Goal: Task Accomplishment & Management: Use online tool/utility

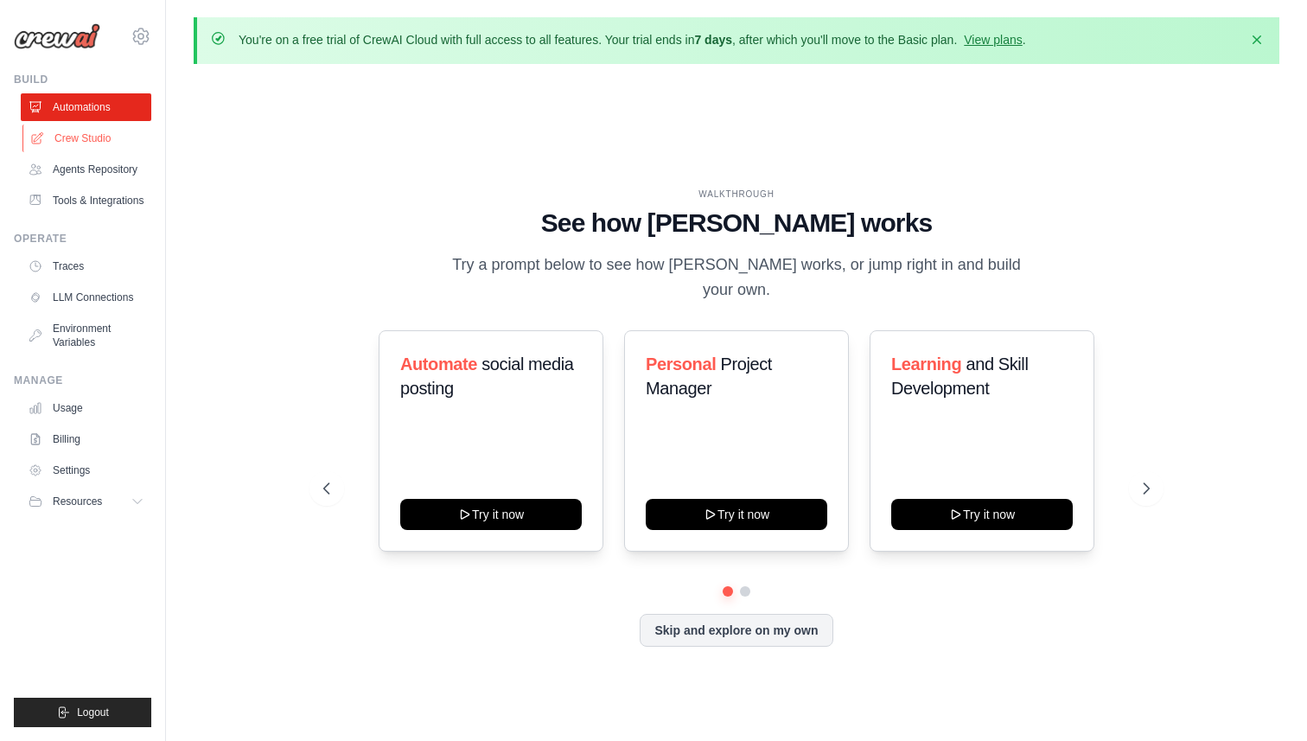
click at [46, 131] on link "Crew Studio" at bounding box center [87, 138] width 130 height 28
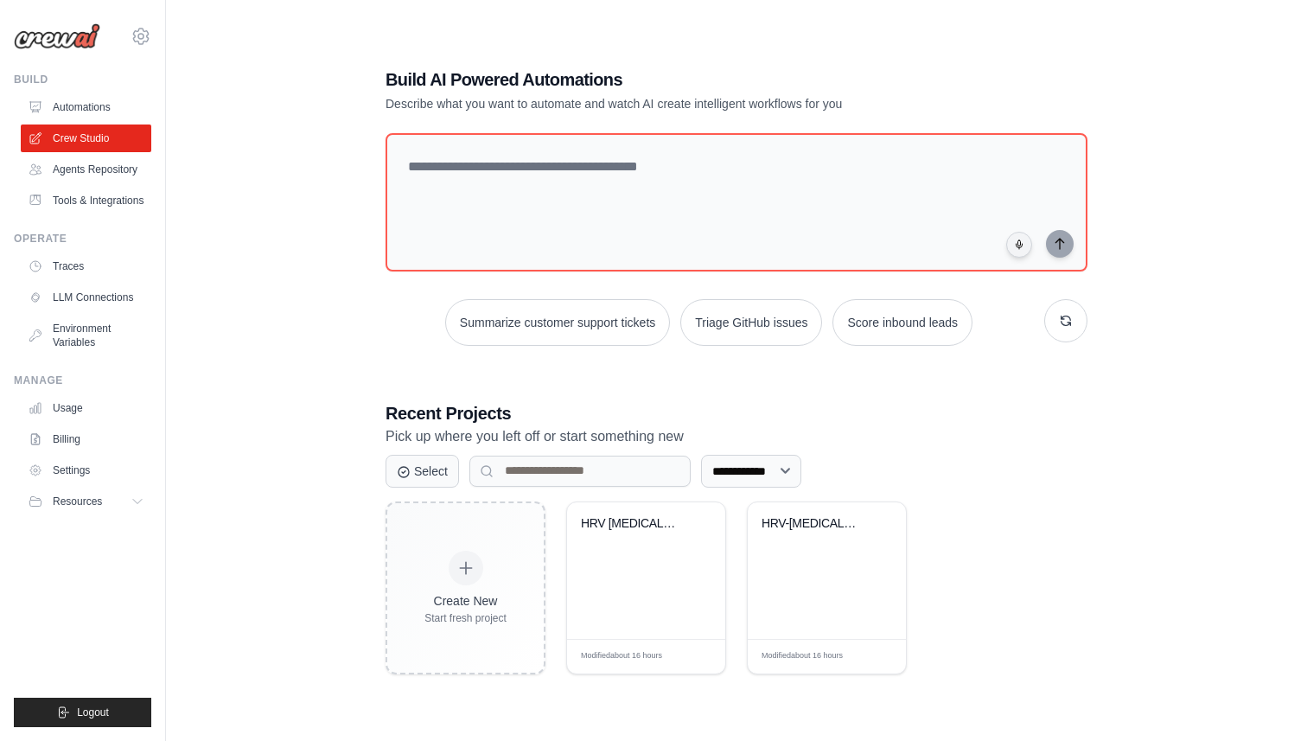
scroll to position [94, 0]
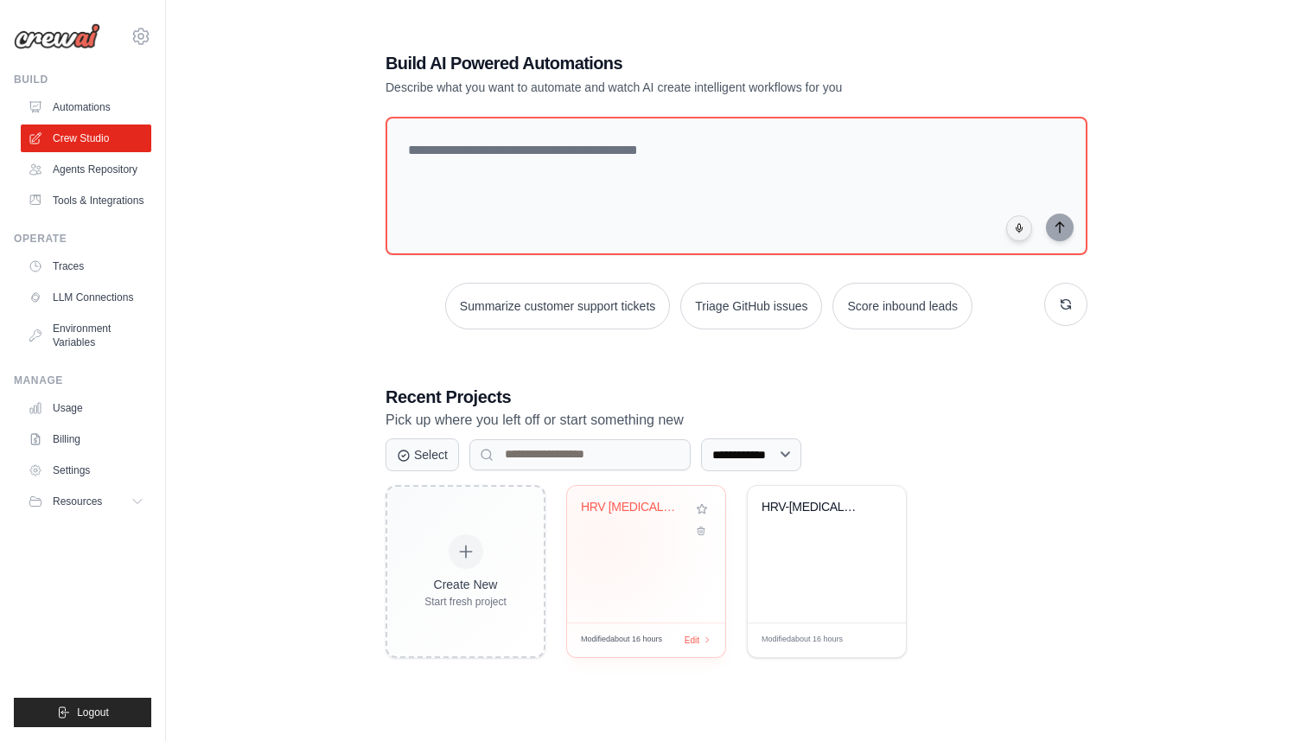
click at [601, 536] on div "HRV Biofeedback Clinical Manual Cre..." at bounding box center [646, 554] width 158 height 137
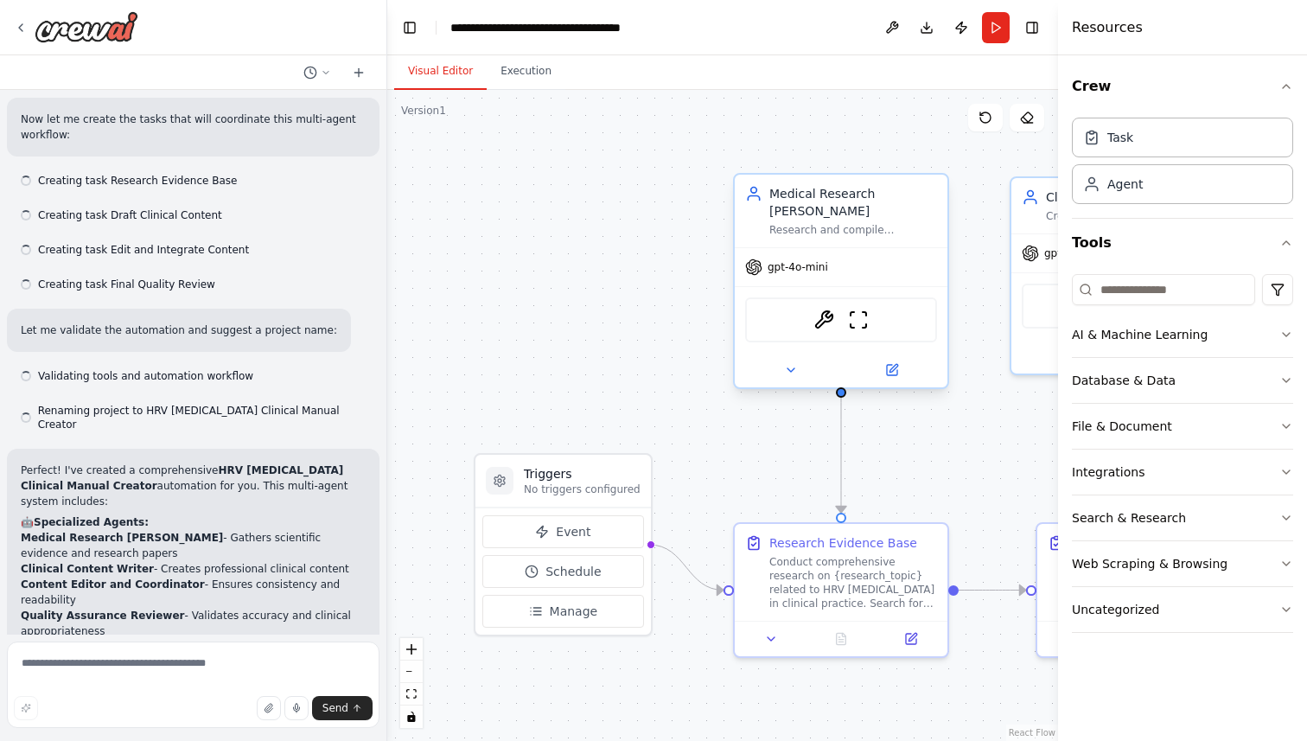
scroll to position [3179, 0]
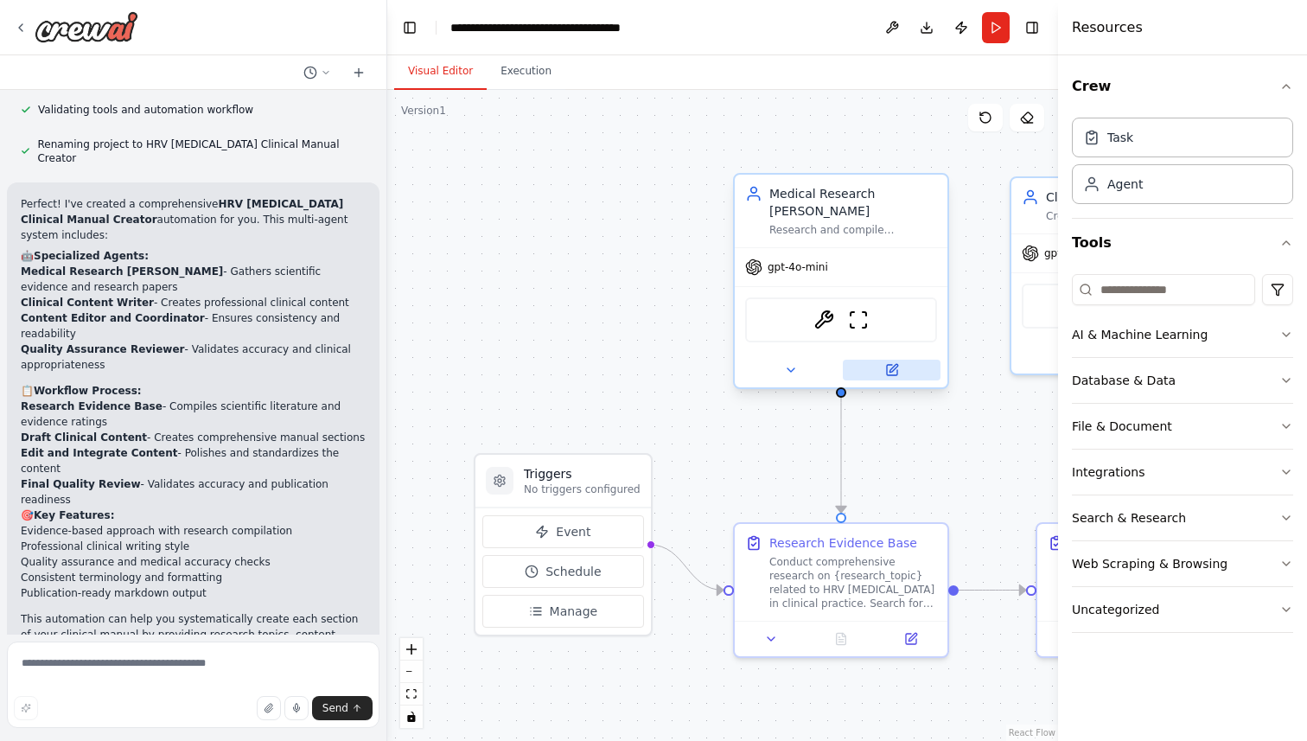
click at [900, 359] on button at bounding box center [892, 369] width 98 height 21
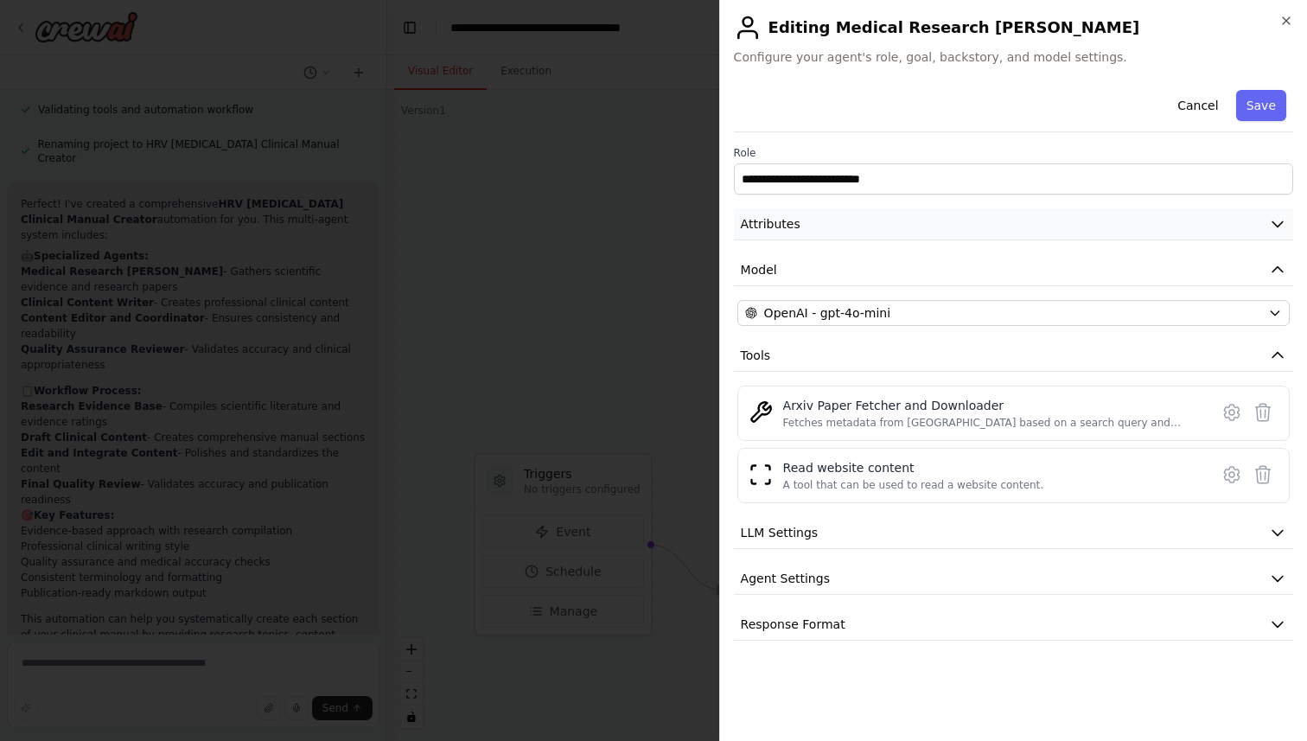
click at [1060, 227] on button "Attributes" at bounding box center [1013, 224] width 559 height 32
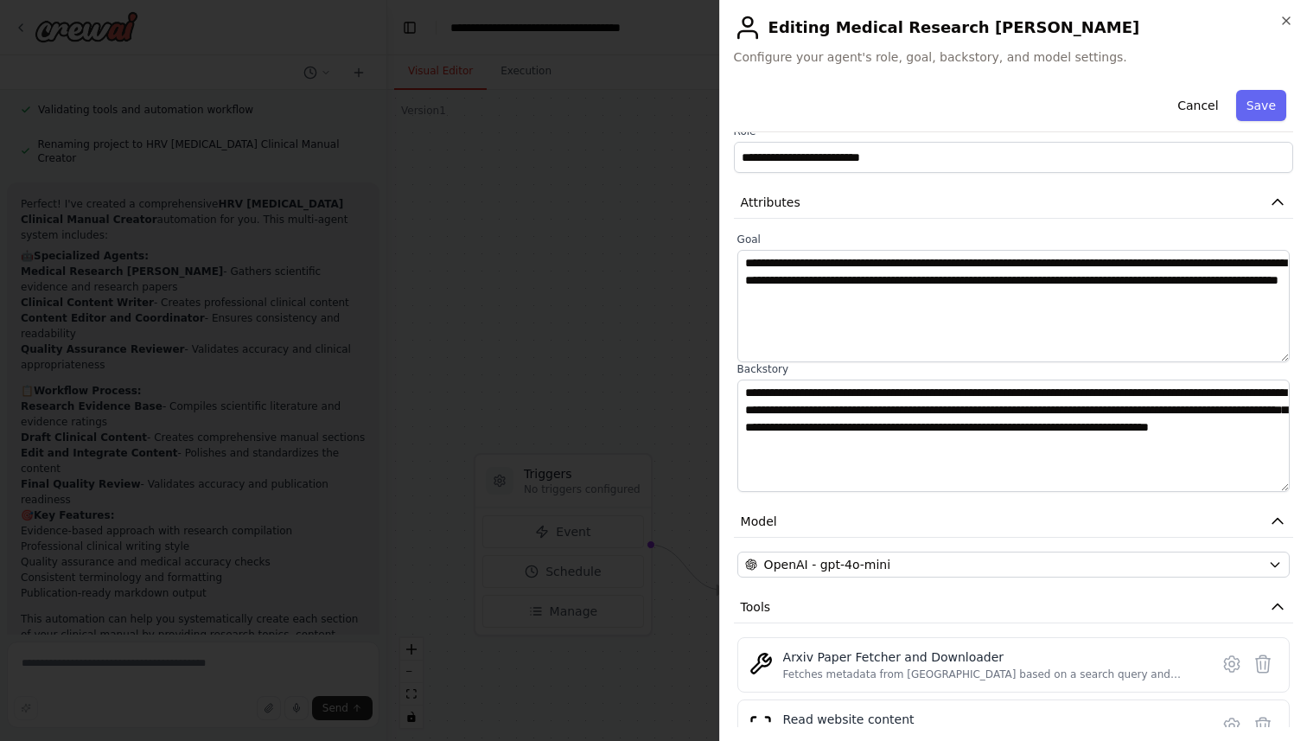
scroll to position [0, 0]
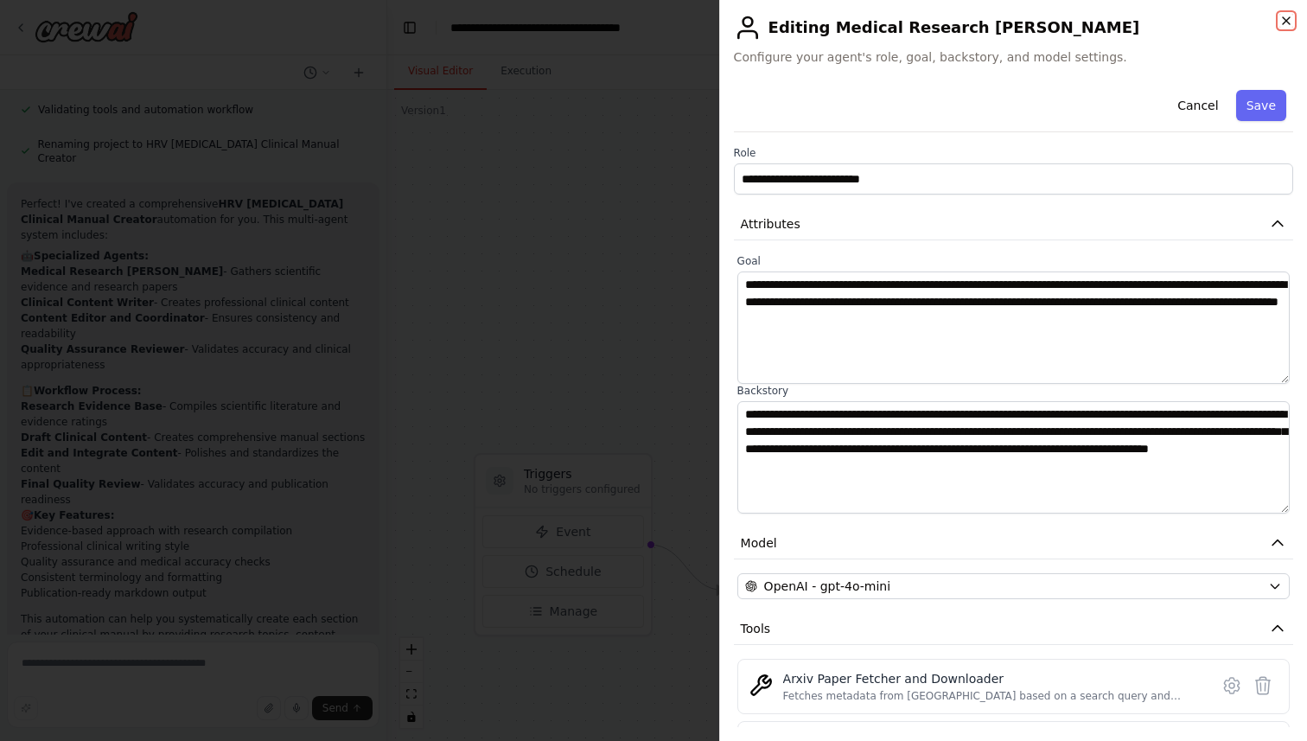
click at [1283, 19] on icon "button" at bounding box center [1285, 20] width 7 height 7
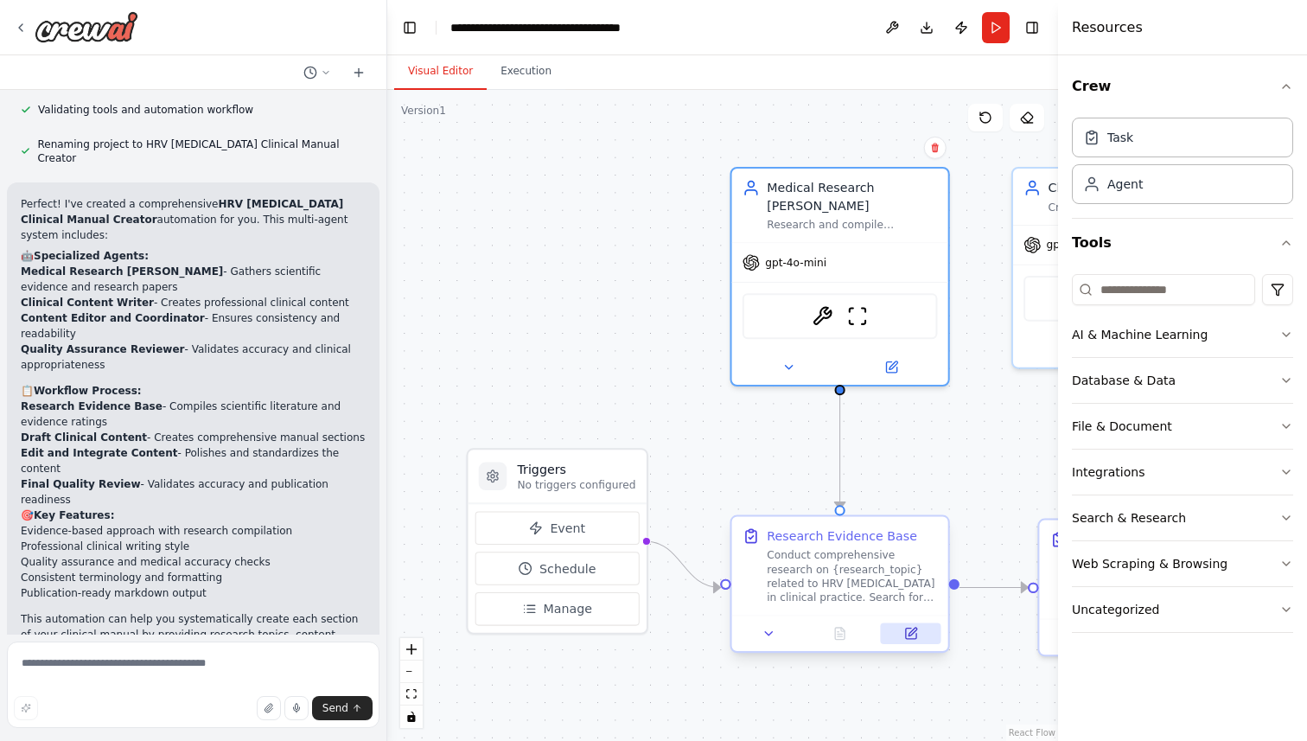
click at [906, 633] on icon at bounding box center [911, 633] width 10 height 10
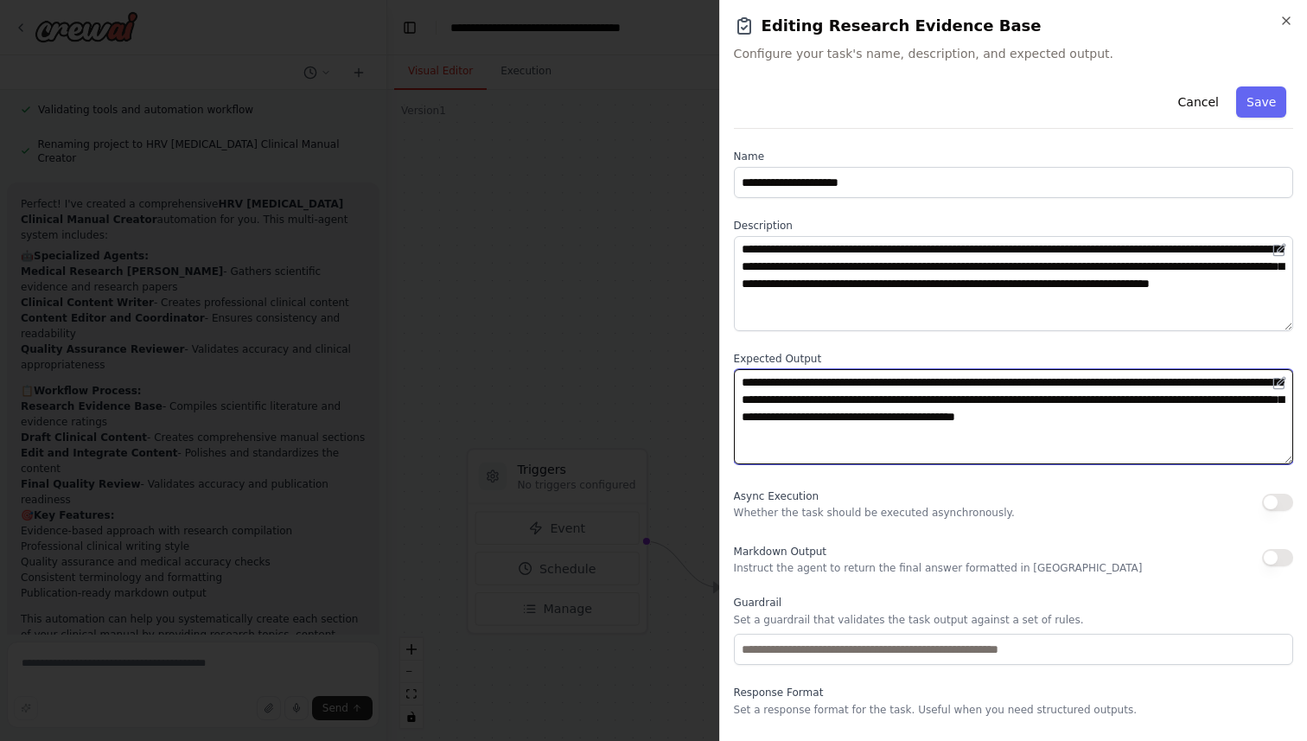
click at [898, 413] on textarea "**********" at bounding box center [1013, 416] width 559 height 95
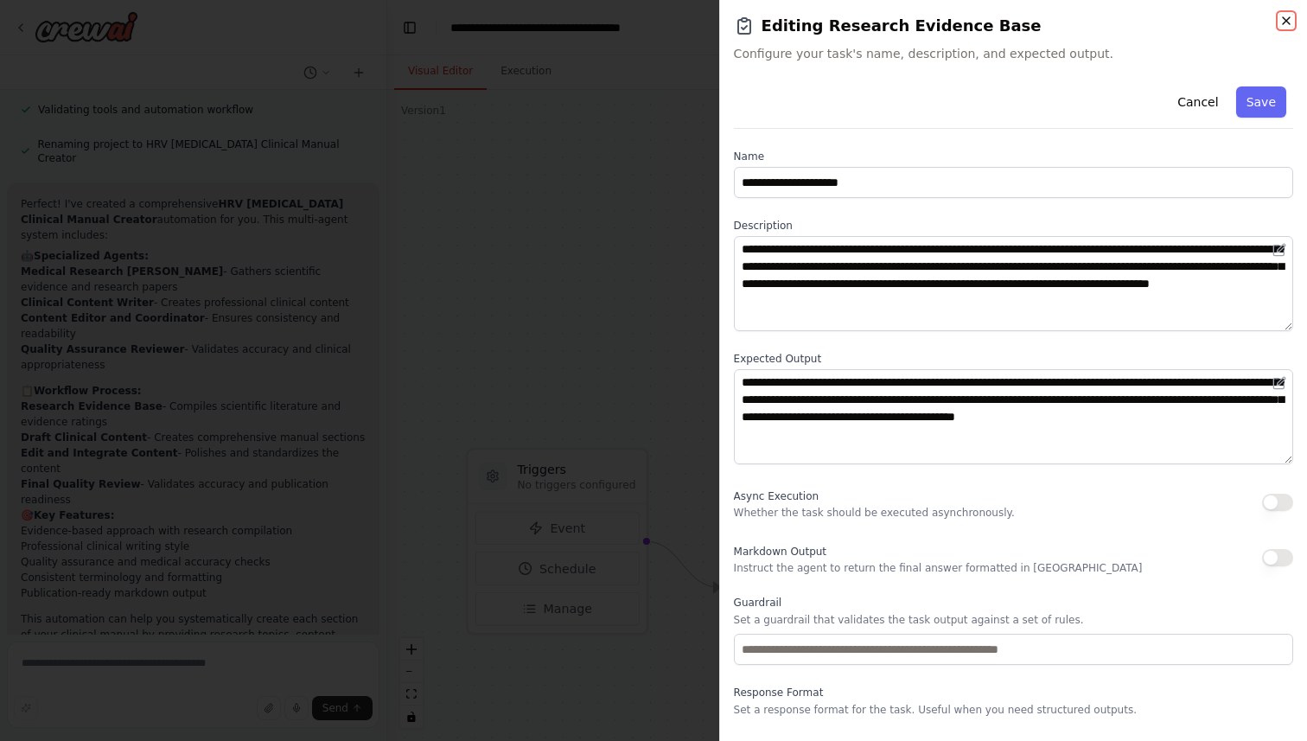
click at [1283, 24] on icon "button" at bounding box center [1286, 21] width 14 height 14
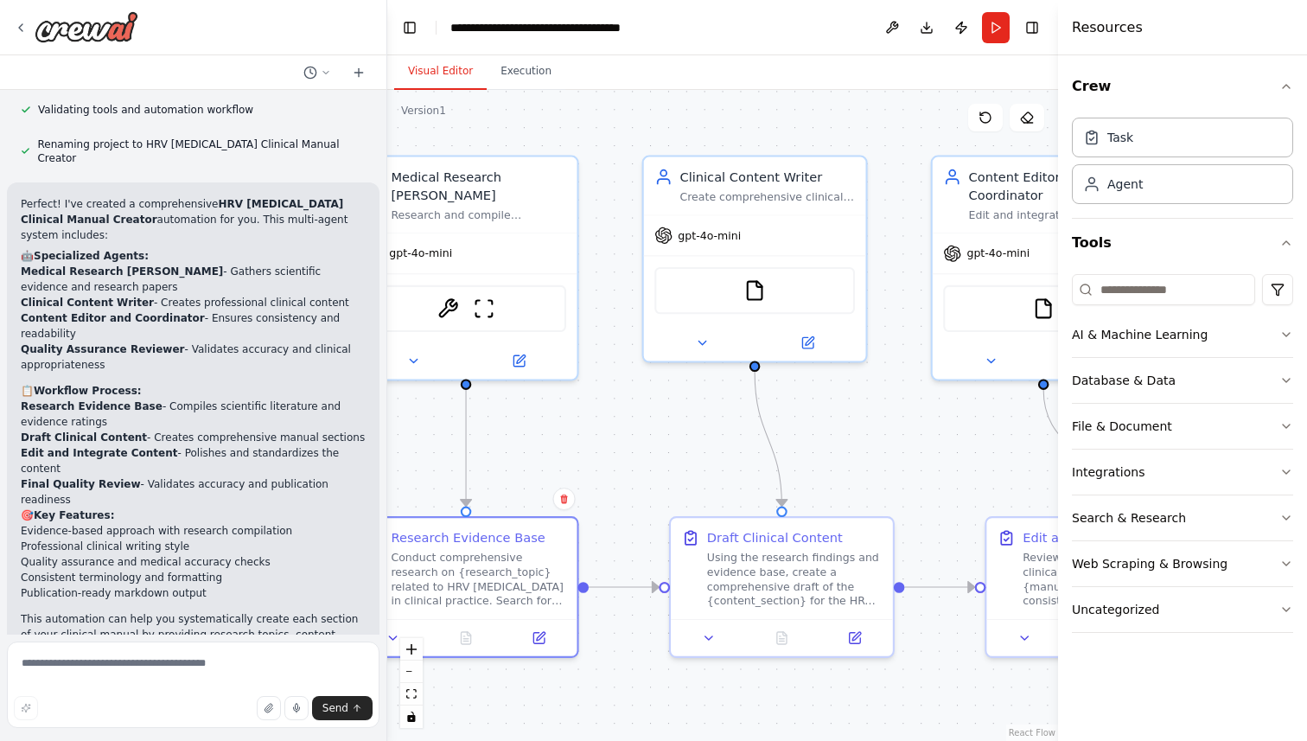
drag, startPoint x: 982, startPoint y: 222, endPoint x: 609, endPoint y: 219, distance: 373.3
click at [608, 219] on div ".deletable-edge-delete-btn { width: 20px; height: 20px; border: 0px solid #ffff…" at bounding box center [722, 415] width 671 height 651
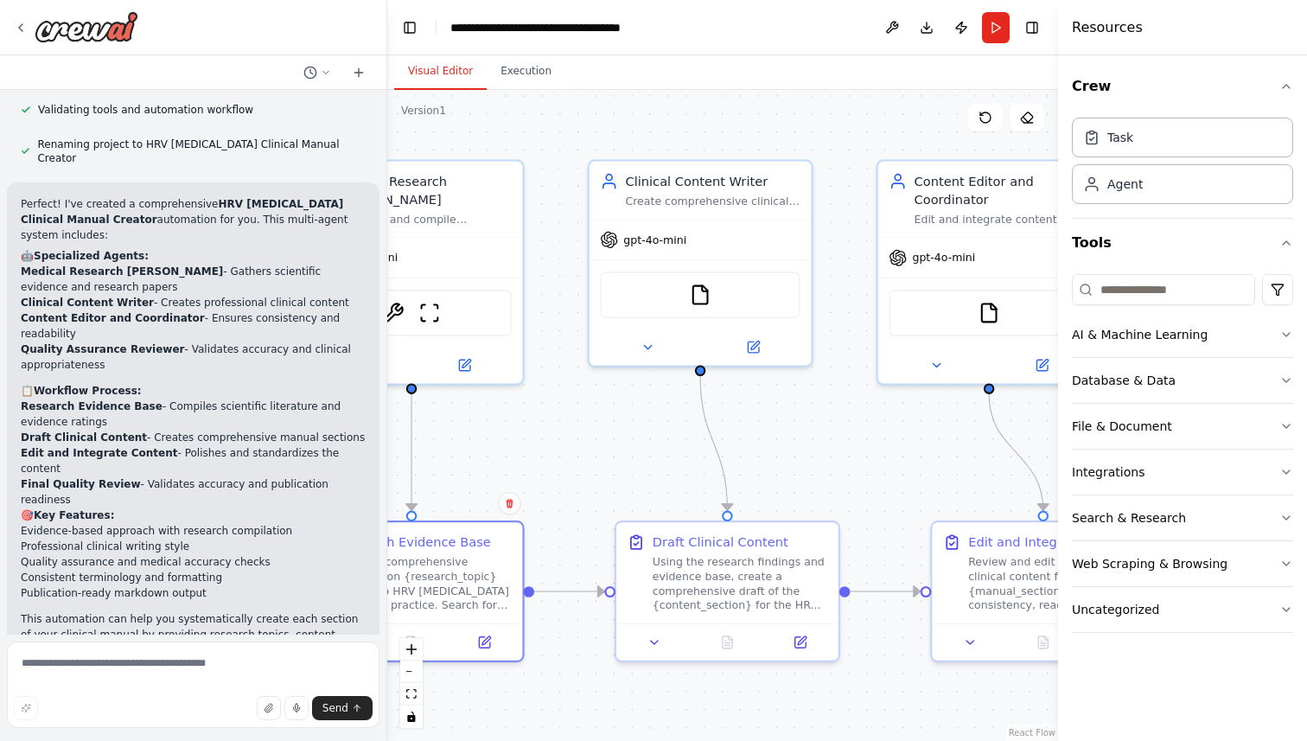
drag, startPoint x: 907, startPoint y: 195, endPoint x: 854, endPoint y: 200, distance: 53.7
click at [854, 200] on div ".deletable-edge-delete-btn { width: 20px; height: 20px; border: 0px solid #ffff…" at bounding box center [722, 415] width 671 height 651
click at [755, 345] on icon at bounding box center [753, 343] width 11 height 11
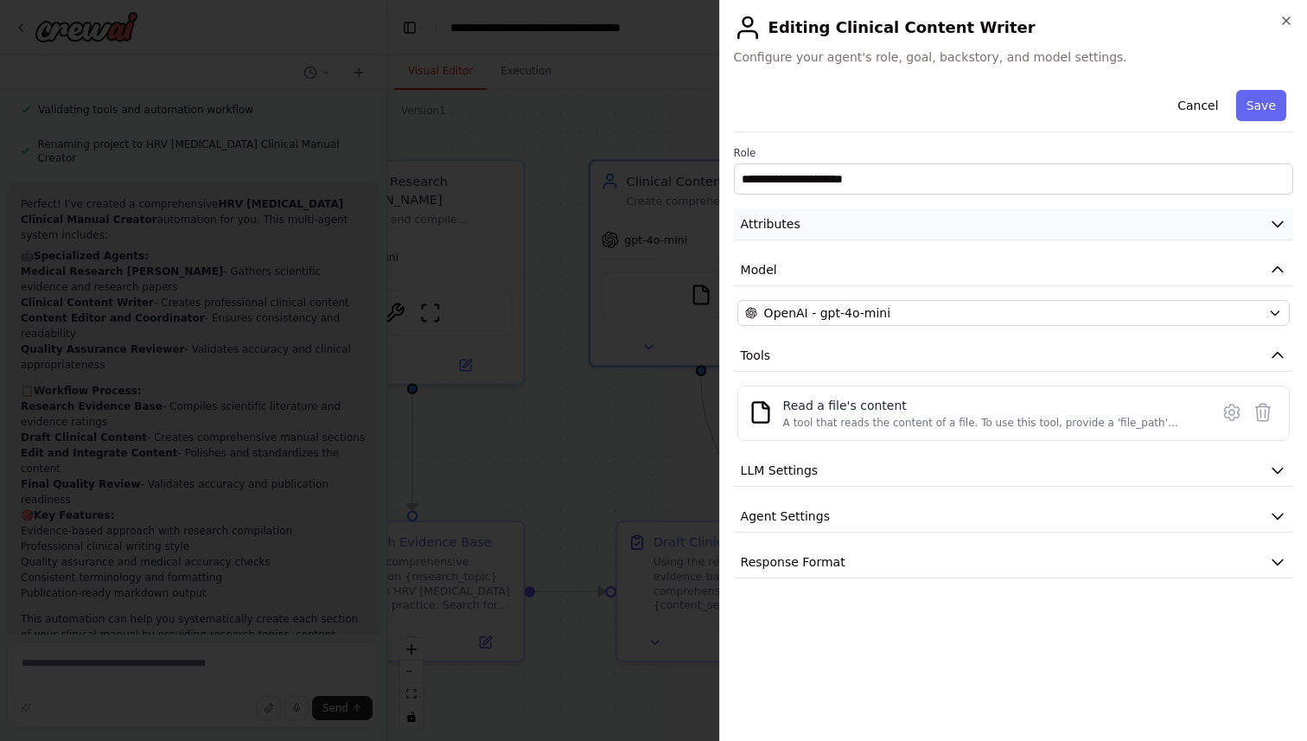
click at [1036, 211] on button "Attributes" at bounding box center [1013, 224] width 559 height 32
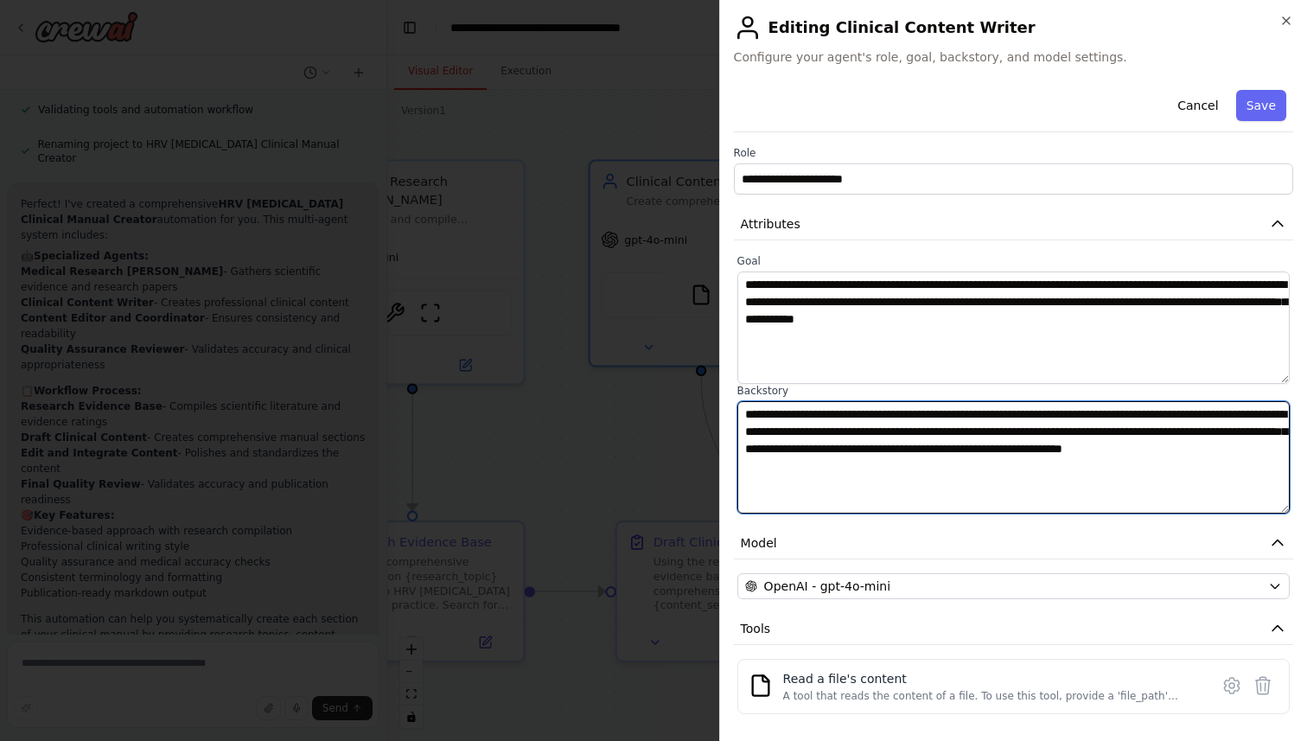
drag, startPoint x: 1076, startPoint y: 464, endPoint x: 746, endPoint y: 408, distance: 334.8
click at [745, 406] on textarea "**********" at bounding box center [1013, 457] width 552 height 112
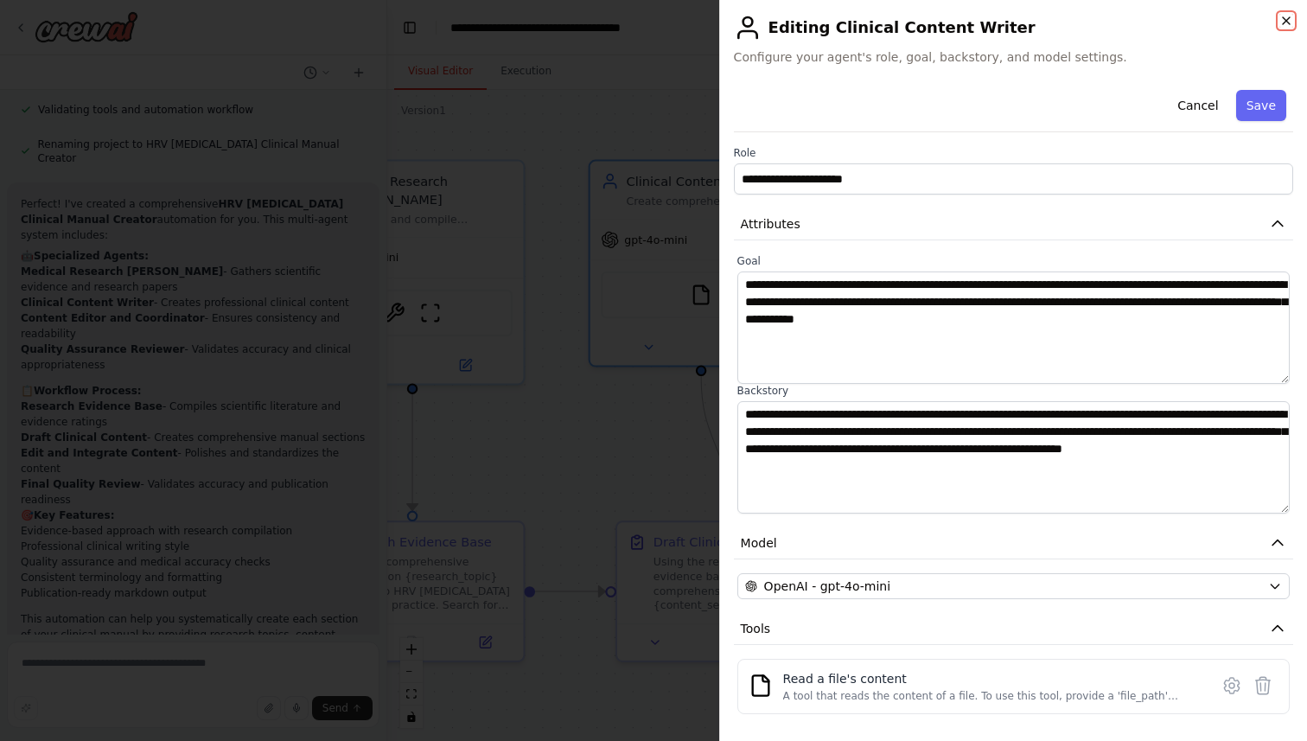
click at [1283, 24] on icon "button" at bounding box center [1286, 21] width 14 height 14
